Goal: Task Accomplishment & Management: Manage account settings

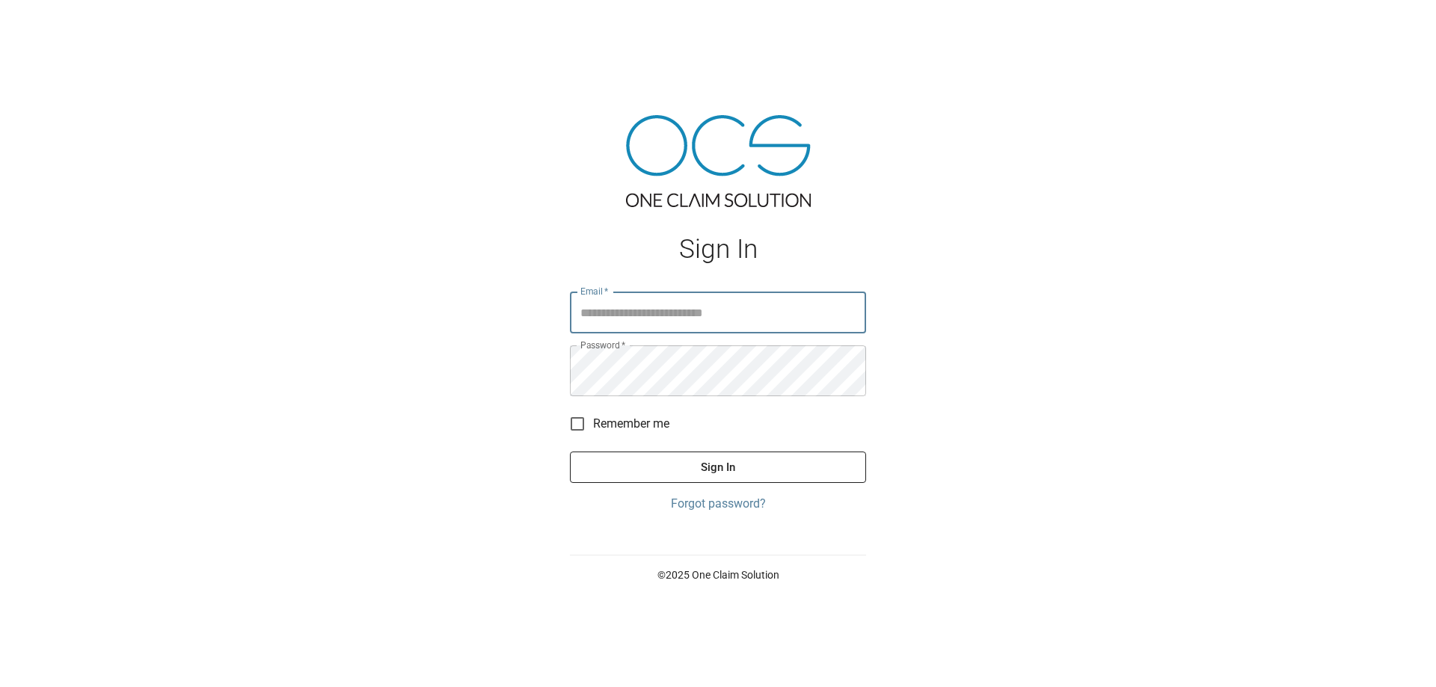
type input "**********"
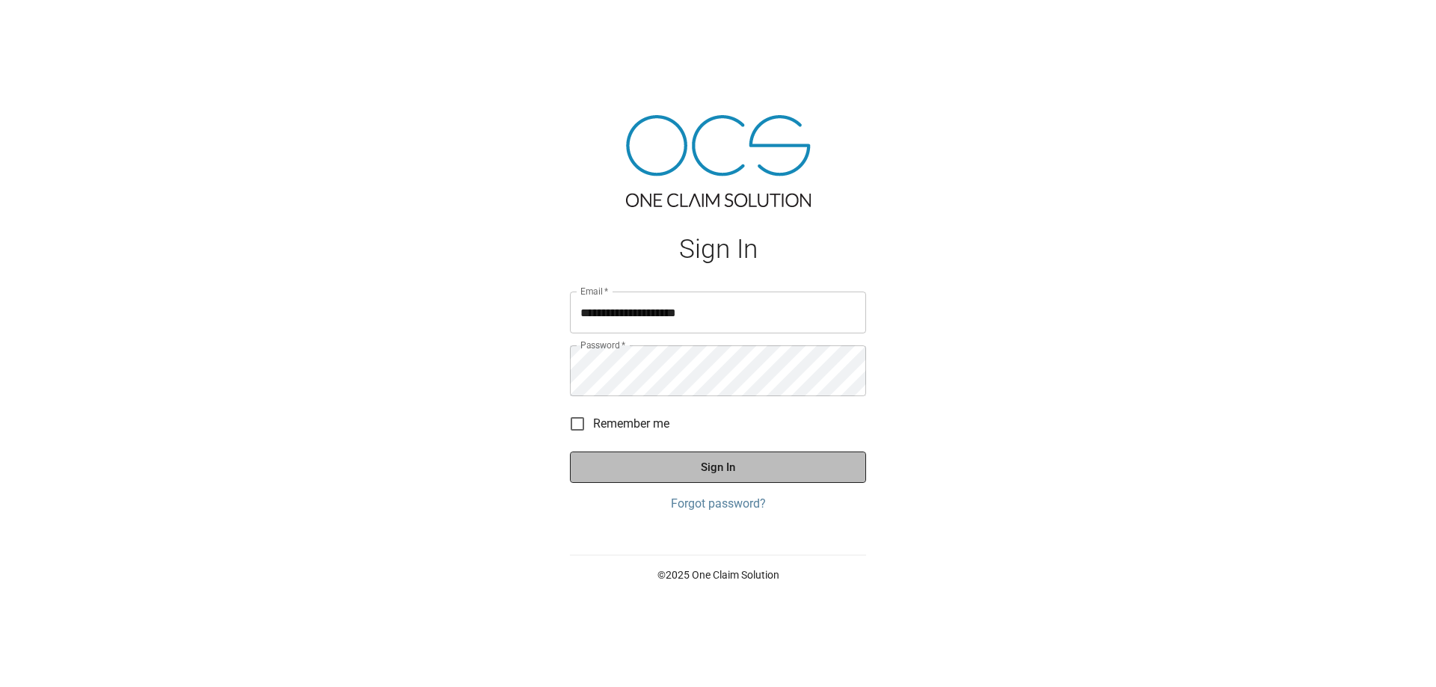
click at [723, 483] on button "Sign In" at bounding box center [718, 467] width 296 height 31
